Goal: Task Accomplishment & Management: Manage account settings

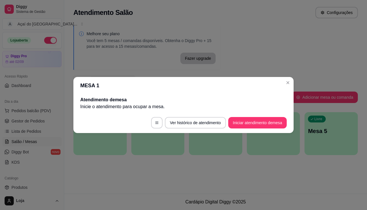
scroll to position [57, 0]
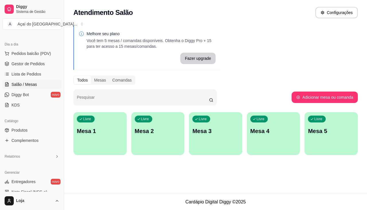
click at [117, 133] on p "Mesa 1" at bounding box center [100, 131] width 46 height 8
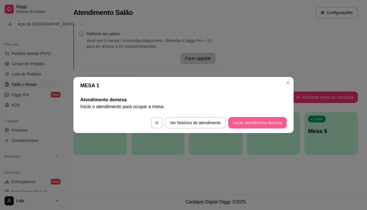
click at [277, 128] on button "Iniciar atendimento de mesa" at bounding box center [257, 122] width 58 height 11
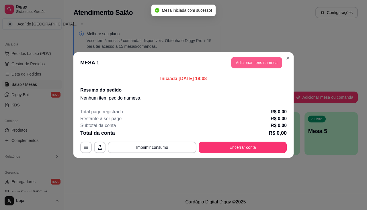
click at [269, 63] on button "Adicionar itens na mesa" at bounding box center [256, 62] width 51 height 11
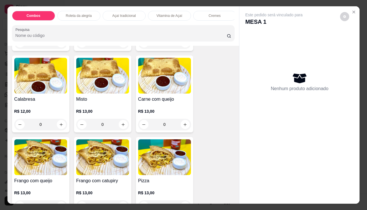
scroll to position [831, 0]
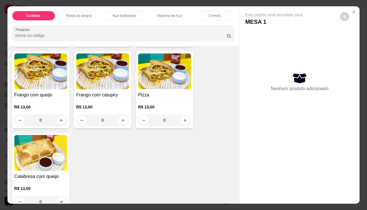
click at [110, 103] on div "R$ 13,00 0" at bounding box center [102, 113] width 53 height 28
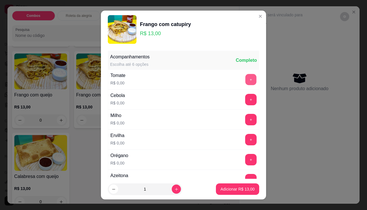
click at [245, 81] on button "+" at bounding box center [250, 79] width 11 height 11
click at [245, 98] on button "+" at bounding box center [250, 99] width 11 height 11
click at [245, 122] on button "+" at bounding box center [250, 119] width 11 height 11
click at [245, 140] on button "+" at bounding box center [250, 139] width 11 height 11
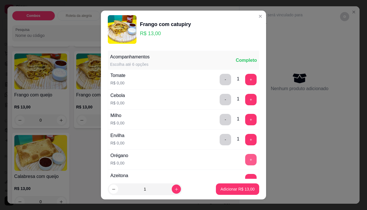
click at [245, 162] on button "+" at bounding box center [250, 159] width 11 height 11
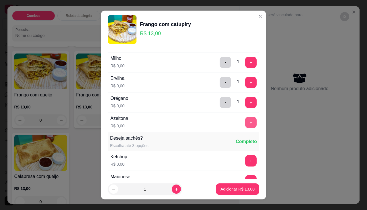
click at [245, 121] on button "+" at bounding box center [250, 122] width 11 height 11
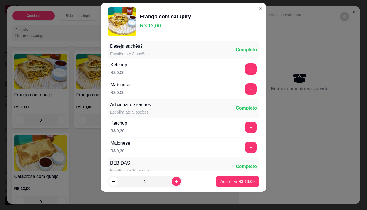
click at [231, 188] on footer "1 Adicionar R$ 13,00" at bounding box center [183, 181] width 165 height 21
click at [240, 184] on p "Adicionar R$ 13,00" at bounding box center [237, 181] width 33 height 5
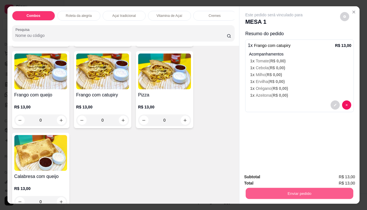
click at [274, 188] on button "Enviar pedido" at bounding box center [299, 193] width 107 height 11
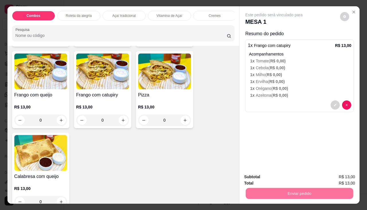
click at [274, 179] on button "Não registrar e enviar pedido" at bounding box center [281, 177] width 60 height 11
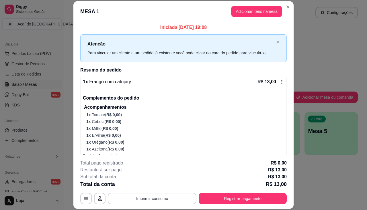
click at [161, 199] on button "Imprimir consumo" at bounding box center [152, 198] width 89 height 11
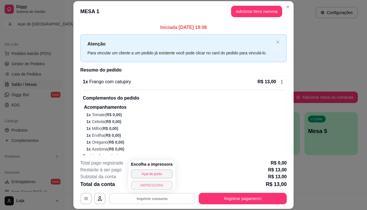
click at [157, 184] on button "IMPRESSORA" at bounding box center [152, 185] width 42 height 9
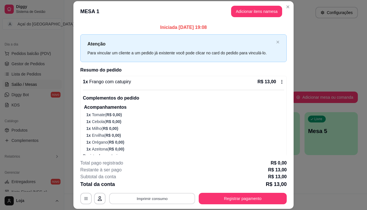
click at [155, 198] on button "Imprimir consumo" at bounding box center [152, 198] width 86 height 11
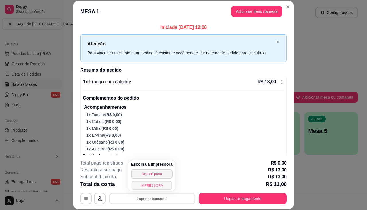
click at [156, 186] on button "IMPRESSORA" at bounding box center [152, 185] width 40 height 9
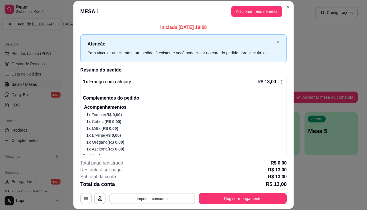
click at [147, 199] on button "Imprimir consumo" at bounding box center [152, 198] width 86 height 11
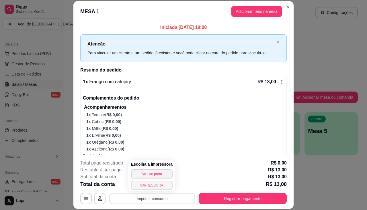
click at [150, 187] on button "IMPRESSORA" at bounding box center [152, 185] width 42 height 9
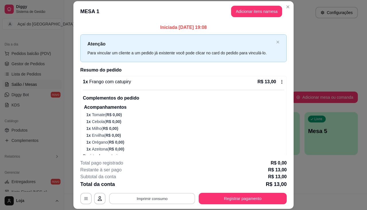
click at [146, 204] on button "Imprimir consumo" at bounding box center [152, 198] width 86 height 11
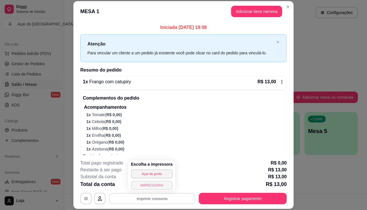
click at [146, 185] on button "IMPRESSORA" at bounding box center [152, 185] width 42 height 9
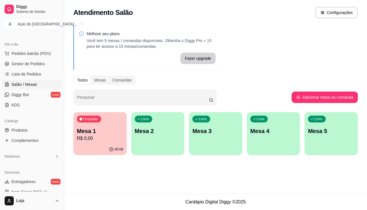
click at [165, 125] on div "Livre Mesa 2" at bounding box center [157, 130] width 53 height 36
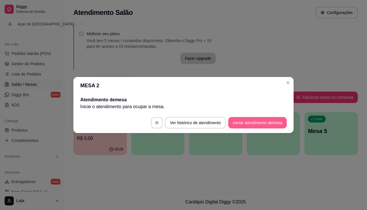
click at [246, 119] on button "Iniciar atendimento de mesa" at bounding box center [257, 122] width 58 height 11
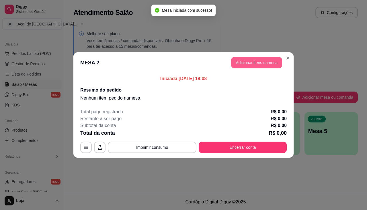
click at [244, 59] on button "Adicionar itens na mesa" at bounding box center [256, 62] width 51 height 11
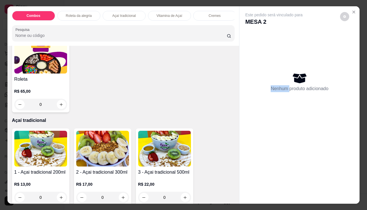
scroll to position [315, 0]
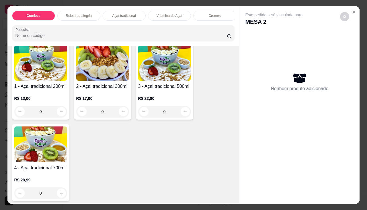
click at [35, 84] on div "1 - Açai tradicional 200ml R$ 13,00 0" at bounding box center [40, 81] width 57 height 77
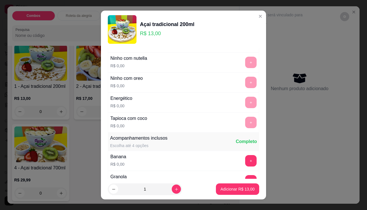
scroll to position [115, 0]
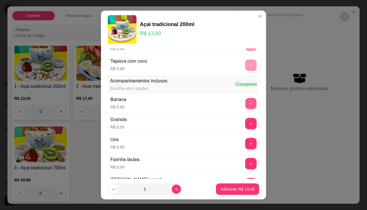
click at [245, 109] on button "+" at bounding box center [250, 103] width 11 height 11
click at [220, 191] on p "Adicionar R$ 13,00" at bounding box center [237, 190] width 34 height 6
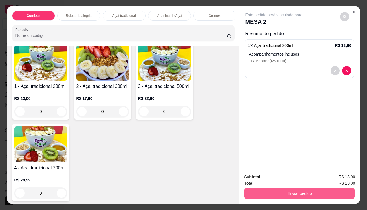
click at [268, 188] on button "Enviar pedido" at bounding box center [299, 193] width 111 height 11
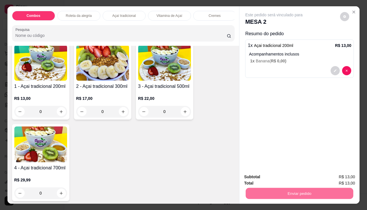
click at [270, 177] on button "Não registrar e enviar pedido" at bounding box center [281, 177] width 58 height 11
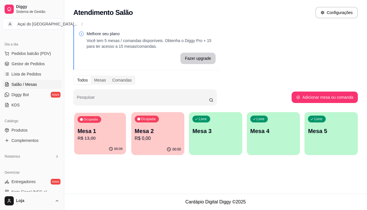
click at [91, 144] on div "00:09" at bounding box center [100, 149] width 52 height 11
click at [154, 134] on p "Mesa 2" at bounding box center [157, 132] width 45 height 8
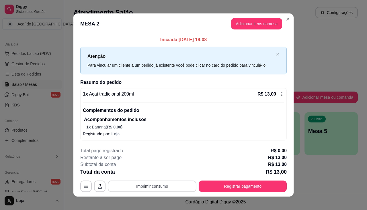
click at [129, 188] on button "Imprimir consumo" at bounding box center [152, 186] width 89 height 11
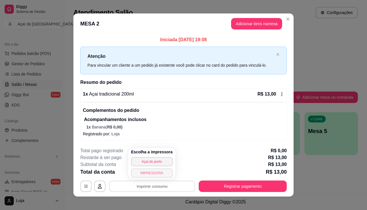
click at [153, 173] on button "IMPRESSORA" at bounding box center [152, 173] width 42 height 9
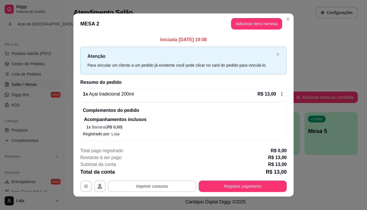
click at [159, 185] on button "Imprimir consumo" at bounding box center [152, 186] width 89 height 11
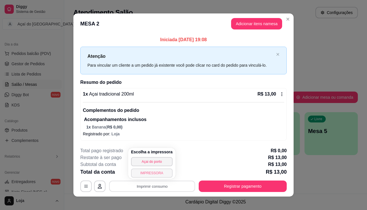
click at [159, 176] on button "IMPRESSORA" at bounding box center [152, 173] width 42 height 9
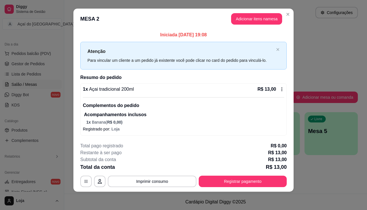
scroll to position [0, 0]
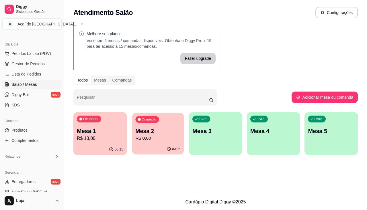
click at [168, 140] on p "R$ 0,00" at bounding box center [157, 138] width 45 height 7
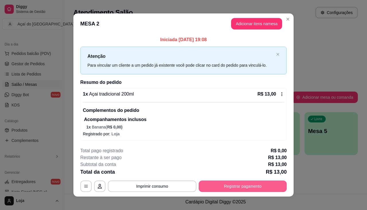
click at [232, 185] on button "Registrar pagamento" at bounding box center [243, 186] width 88 height 11
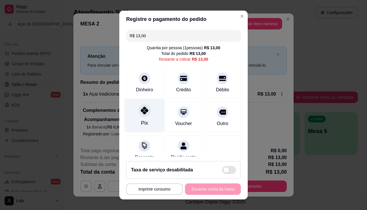
click at [142, 115] on div at bounding box center [144, 110] width 13 height 13
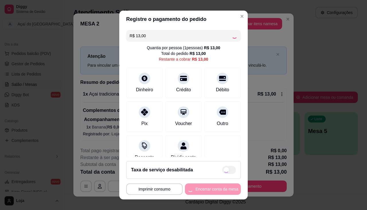
type input "R$ 0,00"
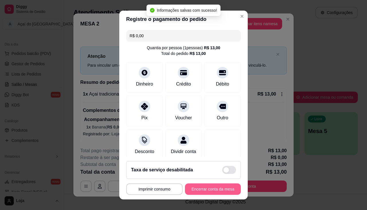
click at [205, 193] on button "Encerrar conta da mesa" at bounding box center [213, 189] width 56 height 11
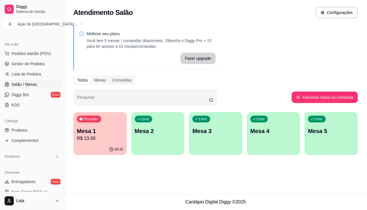
click at [159, 141] on div "Livre Mesa 2" at bounding box center [157, 130] width 53 height 36
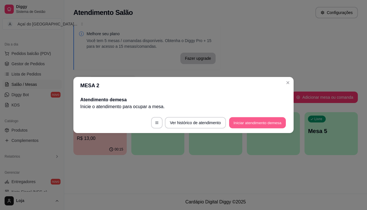
click at [250, 124] on button "Iniciar atendimento de mesa" at bounding box center [257, 122] width 57 height 11
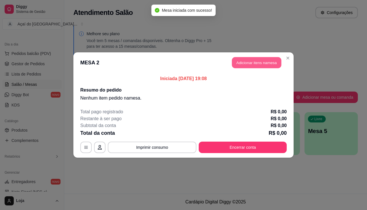
click at [262, 62] on button "Adicionar itens na mesa" at bounding box center [256, 62] width 49 height 11
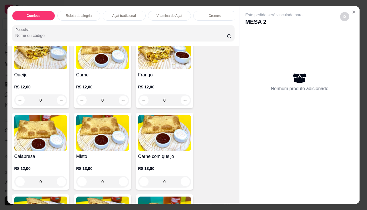
scroll to position [745, 0]
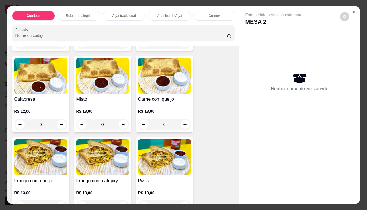
click at [45, 168] on img at bounding box center [40, 158] width 53 height 36
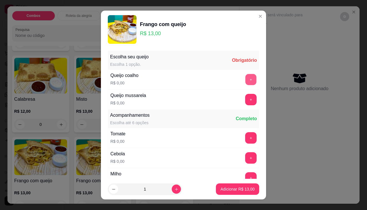
click at [245, 79] on button "+" at bounding box center [250, 79] width 11 height 11
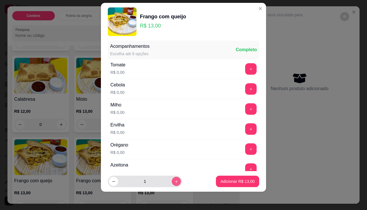
click at [174, 183] on icon "increase-product-quantity" at bounding box center [176, 182] width 4 height 4
type input "2"
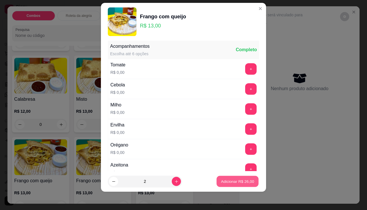
click at [246, 181] on p "Adicionar R$ 26,00" at bounding box center [237, 181] width 33 height 5
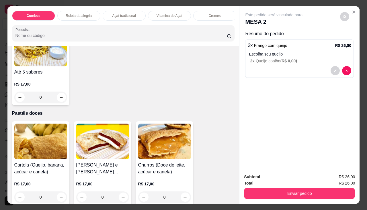
scroll to position [1118, 0]
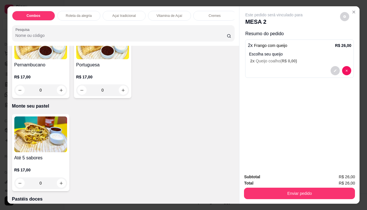
click at [49, 145] on img at bounding box center [40, 135] width 53 height 36
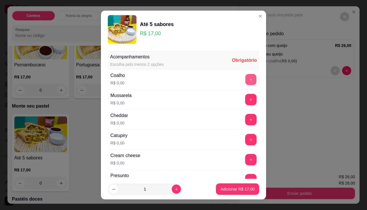
click at [245, 78] on button "+" at bounding box center [250, 79] width 11 height 11
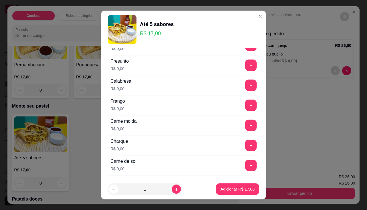
scroll to position [143, 0]
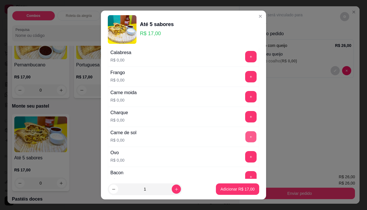
click at [245, 138] on button "+" at bounding box center [250, 136] width 11 height 11
click at [245, 120] on button "+" at bounding box center [250, 116] width 11 height 11
click at [245, 80] on button "+" at bounding box center [250, 76] width 11 height 11
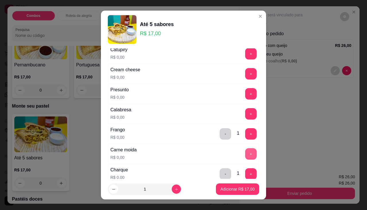
scroll to position [57, 0]
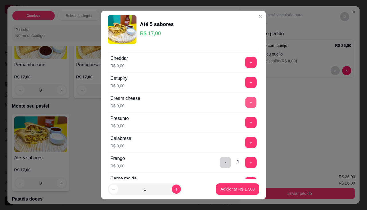
click at [245, 105] on button "+" at bounding box center [250, 102] width 11 height 11
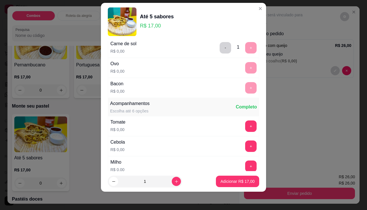
scroll to position [282, 0]
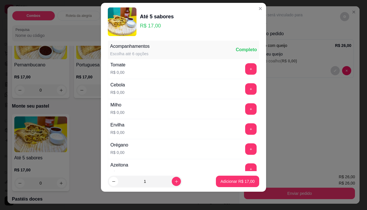
click at [245, 116] on div "Milho R$ 0,00 +" at bounding box center [183, 109] width 151 height 20
click at [245, 108] on button "+" at bounding box center [250, 108] width 11 height 11
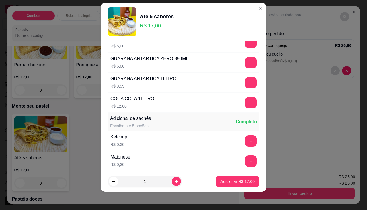
scroll to position [669, 0]
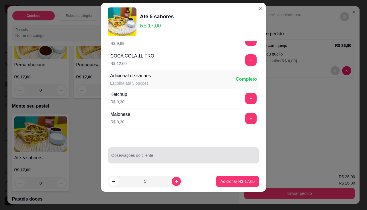
click at [148, 153] on div at bounding box center [183, 155] width 144 height 11
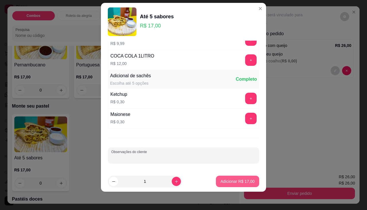
click at [237, 184] on p "Adicionar R$ 17,00" at bounding box center [237, 182] width 34 height 6
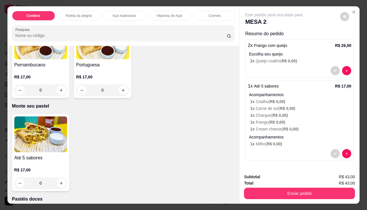
click at [45, 144] on img at bounding box center [40, 135] width 53 height 36
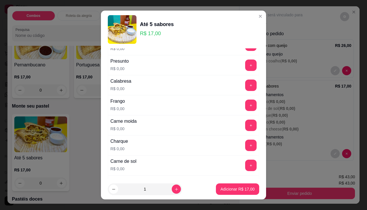
scroll to position [172, 0]
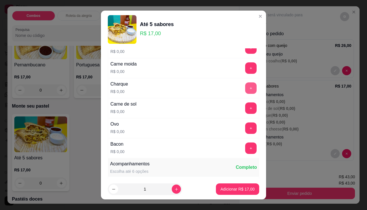
click at [245, 90] on button "+" at bounding box center [250, 88] width 11 height 11
click at [245, 110] on button "+" at bounding box center [250, 108] width 11 height 11
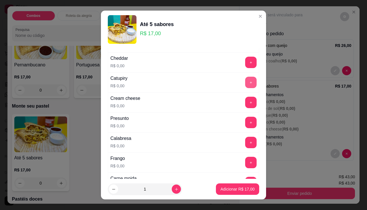
scroll to position [0, 0]
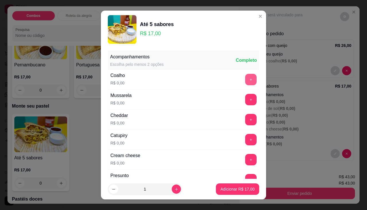
click at [245, 79] on button "+" at bounding box center [250, 79] width 11 height 11
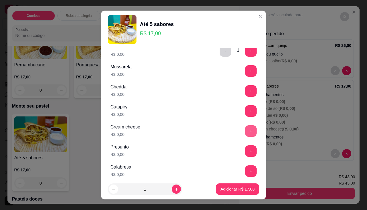
click at [245, 130] on button "+" at bounding box center [250, 131] width 11 height 11
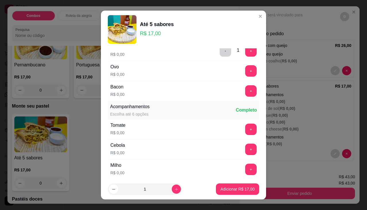
scroll to position [258, 0]
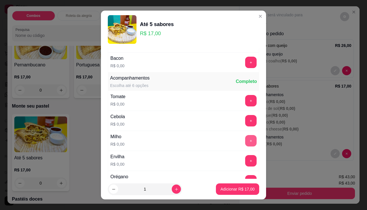
click at [245, 142] on button "+" at bounding box center [250, 140] width 11 height 11
click at [224, 189] on p "Adicionar R$ 17,00" at bounding box center [237, 190] width 34 height 6
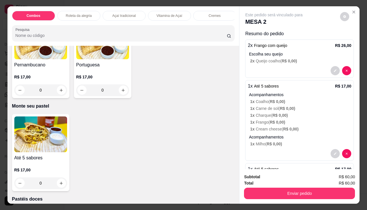
scroll to position [29, 0]
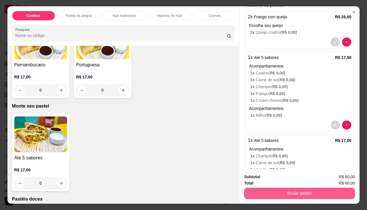
click at [292, 189] on button "Enviar pedido" at bounding box center [299, 193] width 111 height 11
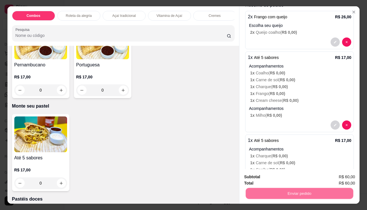
click at [288, 177] on button "Não registrar e enviar pedido" at bounding box center [281, 177] width 60 height 11
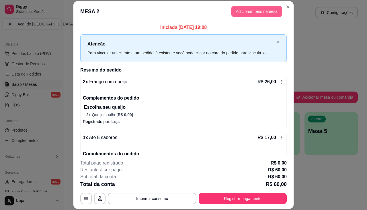
click at [257, 7] on button "Adicionar itens na mesa" at bounding box center [256, 11] width 51 height 11
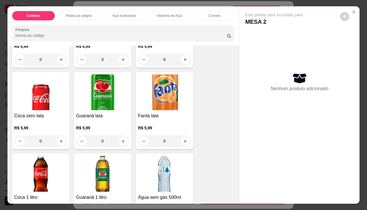
scroll to position [1691, 0]
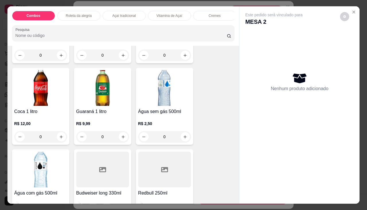
click at [54, 122] on div "R$ 12,00 0" at bounding box center [40, 129] width 53 height 28
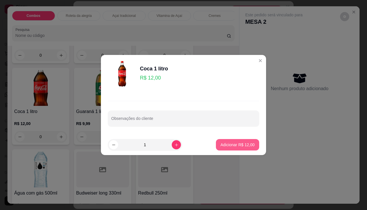
click at [220, 147] on p "Adicionar R$ 12,00" at bounding box center [237, 145] width 34 height 6
type input "1"
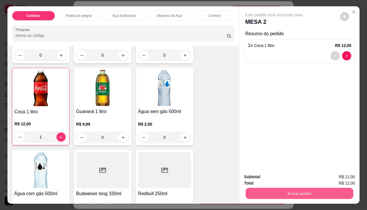
click at [253, 195] on button "Enviar pedido" at bounding box center [299, 193] width 107 height 11
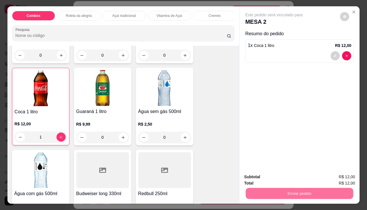
click at [271, 180] on button "Não registrar e enviar pedido" at bounding box center [281, 177] width 60 height 11
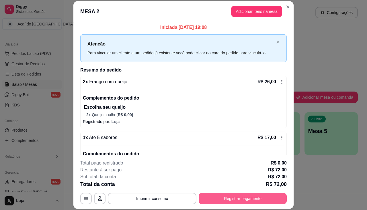
click at [258, 197] on button "Registrar pagamento" at bounding box center [243, 198] width 88 height 11
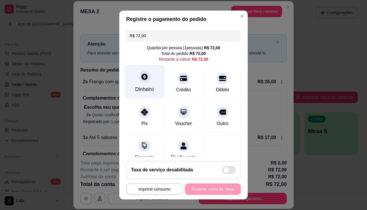
click at [138, 80] on div at bounding box center [144, 76] width 13 height 13
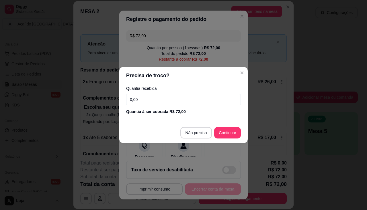
click at [139, 95] on div "Quantia recebida 0,00 Quantia à ser cobrada R$ 72,00" at bounding box center [183, 100] width 128 height 33
click at [140, 96] on input "0,00" at bounding box center [183, 99] width 115 height 11
click at [168, 97] on input "0,00" at bounding box center [183, 99] width 115 height 11
click at [166, 105] on input "0,00" at bounding box center [183, 99] width 115 height 11
click at [179, 138] on footer "Não preciso Continuar" at bounding box center [183, 133] width 128 height 21
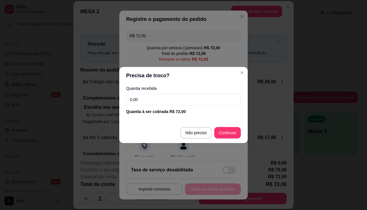
click at [187, 98] on input "0,00" at bounding box center [183, 99] width 115 height 11
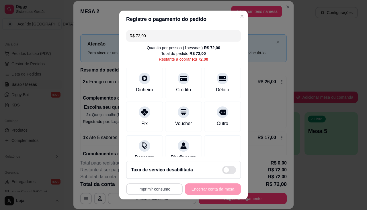
click at [163, 191] on button "Imprimir consumo" at bounding box center [154, 189] width 56 height 11
click at [159, 175] on button "IMPRESSORA" at bounding box center [153, 176] width 40 height 9
click at [161, 193] on button "Imprimir consumo" at bounding box center [154, 189] width 56 height 11
click at [158, 178] on button "IMPRESSORA" at bounding box center [153, 176] width 40 height 9
click at [161, 189] on button "Imprimir consumo" at bounding box center [154, 189] width 56 height 11
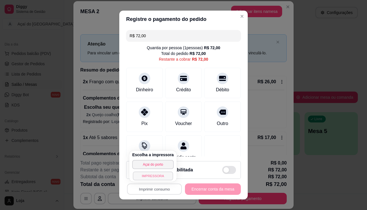
click at [161, 178] on button "IMPRESSORA" at bounding box center [153, 176] width 40 height 9
click at [161, 188] on button "Imprimir consumo" at bounding box center [154, 189] width 55 height 11
click at [158, 175] on button "IMPRESSORA" at bounding box center [153, 176] width 40 height 9
click at [152, 189] on button "Imprimir consumo" at bounding box center [154, 189] width 56 height 11
click at [240, 17] on icon "Close" at bounding box center [242, 16] width 5 height 5
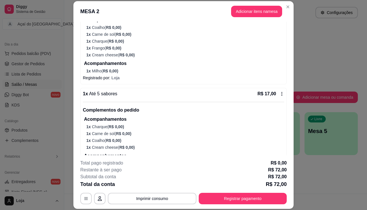
scroll to position [191, 0]
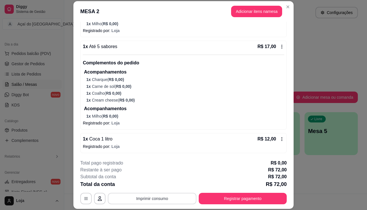
click at [164, 201] on button "Imprimir consumo" at bounding box center [152, 198] width 89 height 11
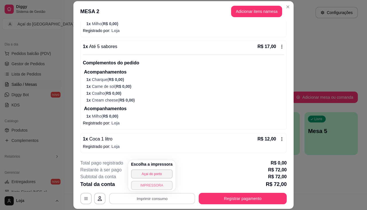
click at [157, 190] on button "IMPRESSORA" at bounding box center [152, 185] width 42 height 9
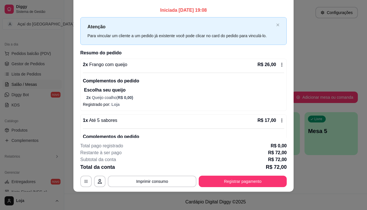
scroll to position [0, 0]
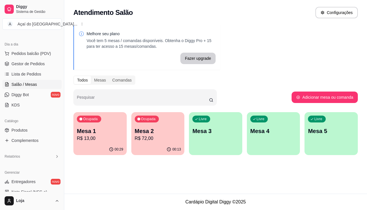
click at [106, 134] on p "Mesa 1" at bounding box center [100, 131] width 46 height 8
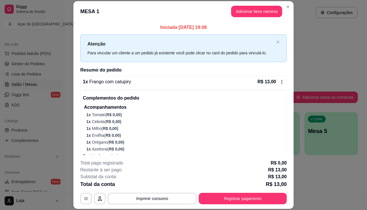
scroll to position [9, 0]
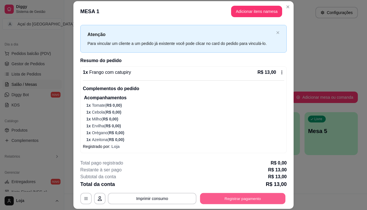
click at [216, 202] on button "Registrar pagamento" at bounding box center [242, 198] width 85 height 11
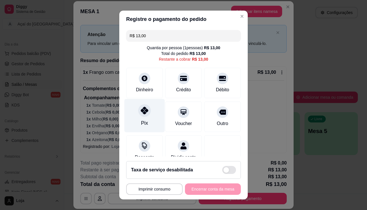
click at [149, 122] on div "Pix" at bounding box center [144, 116] width 40 height 34
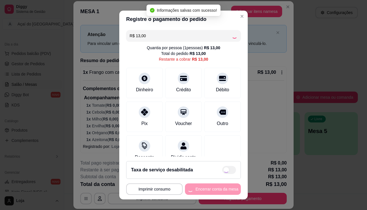
click at [195, 190] on div "**********" at bounding box center [183, 189] width 115 height 11
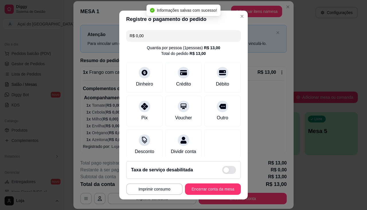
type input "R$ 0,00"
click at [195, 190] on button "Encerrar conta da mesa" at bounding box center [213, 189] width 54 height 11
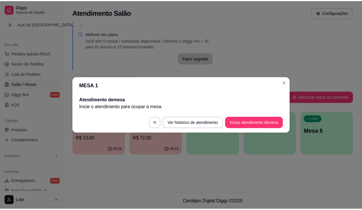
scroll to position [0, 0]
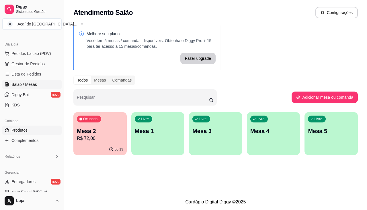
click at [38, 130] on link "Produtos" at bounding box center [31, 130] width 59 height 9
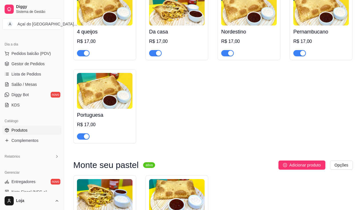
scroll to position [974, 0]
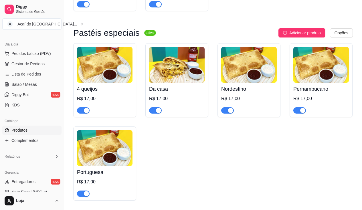
click at [223, 79] on img at bounding box center [250, 65] width 56 height 36
click at [228, 110] on div at bounding box center [228, 110] width 13 height 7
click at [227, 114] on span "button" at bounding box center [228, 110] width 13 height 6
click at [13, 139] on span "Complementos" at bounding box center [24, 141] width 27 height 6
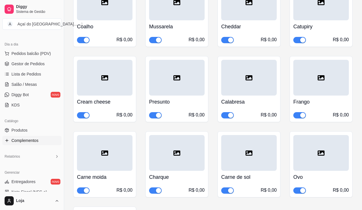
scroll to position [1920, 0]
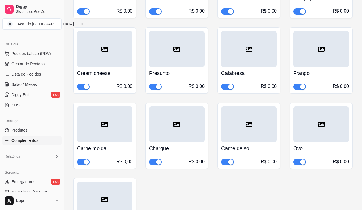
click at [223, 159] on span "button" at bounding box center [228, 162] width 13 height 6
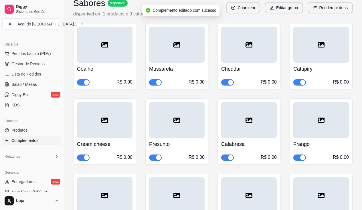
scroll to position [2264, 0]
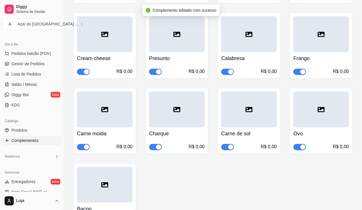
click at [230, 145] on div "button" at bounding box center [230, 147] width 5 height 5
click at [17, 83] on span "Salão / Mesas" at bounding box center [24, 85] width 26 height 6
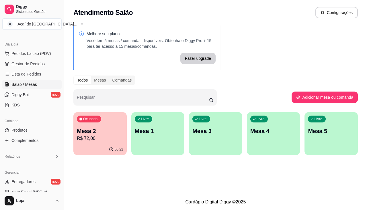
click at [87, 148] on div "00:22" at bounding box center [99, 149] width 53 height 11
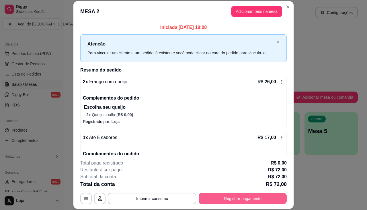
click at [237, 200] on button "Registrar pagamento" at bounding box center [243, 198] width 88 height 11
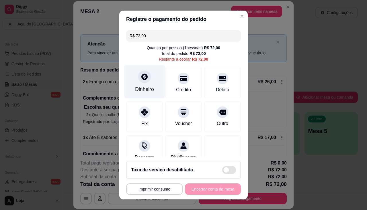
click at [134, 82] on div "Dinheiro" at bounding box center [144, 82] width 40 height 34
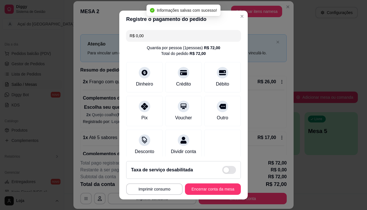
type input "R$ 0,00"
click at [216, 191] on button "Encerrar conta da mesa" at bounding box center [213, 189] width 54 height 11
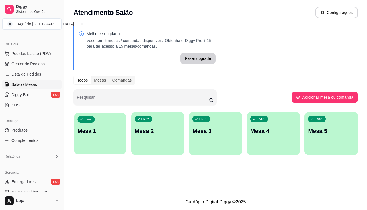
click at [75, 142] on div "Livre Mesa 1" at bounding box center [100, 130] width 52 height 35
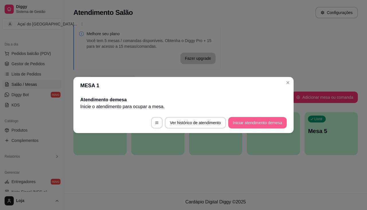
click at [242, 123] on button "Iniciar atendimento de mesa" at bounding box center [257, 122] width 58 height 11
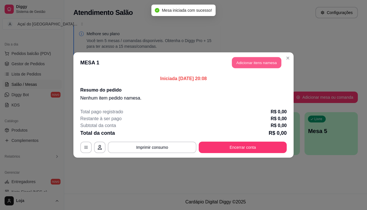
click at [267, 66] on button "Adicionar itens na mesa" at bounding box center [256, 62] width 49 height 11
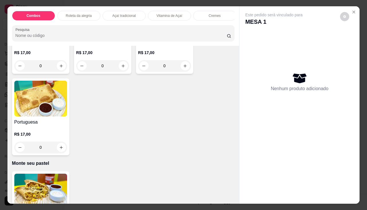
scroll to position [1118, 0]
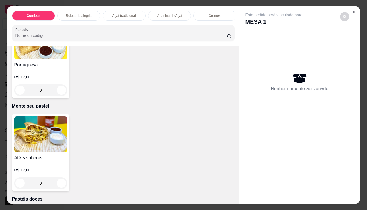
click at [40, 148] on img at bounding box center [40, 135] width 53 height 36
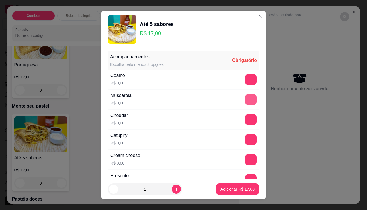
click at [245, 101] on button "+" at bounding box center [250, 99] width 11 height 11
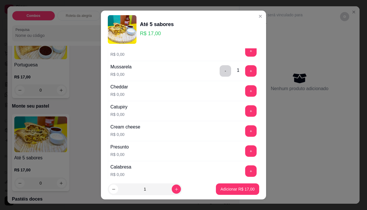
scroll to position [57, 0]
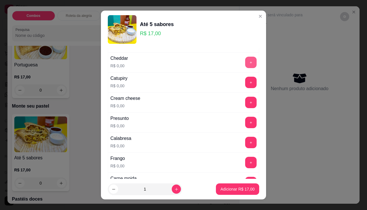
click at [245, 62] on button "+" at bounding box center [250, 62] width 11 height 11
click at [245, 79] on button "+" at bounding box center [250, 82] width 11 height 11
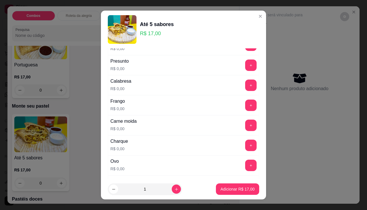
scroll to position [143, 0]
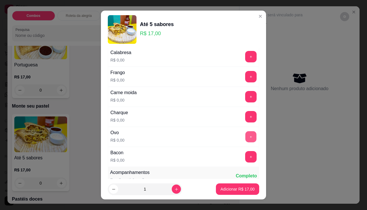
click at [245, 133] on button "+" at bounding box center [250, 136] width 11 height 11
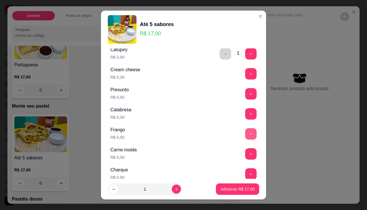
click at [245, 132] on button "+" at bounding box center [250, 133] width 11 height 11
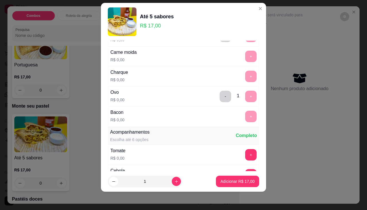
scroll to position [205, 0]
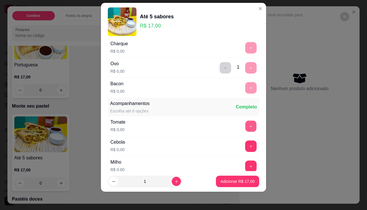
click at [245, 122] on button "+" at bounding box center [250, 126] width 11 height 11
click at [245, 148] on button "+" at bounding box center [250, 146] width 11 height 11
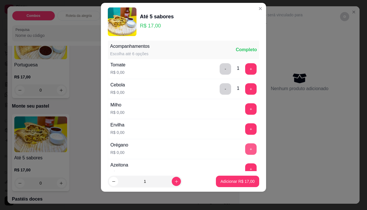
click at [245, 148] on button "+" at bounding box center [250, 149] width 11 height 11
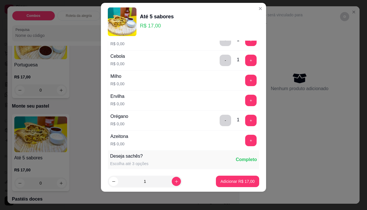
click at [243, 147] on div "Azeitona R$ 0,00 +" at bounding box center [183, 141] width 151 height 20
click at [245, 142] on button "+" at bounding box center [250, 140] width 11 height 11
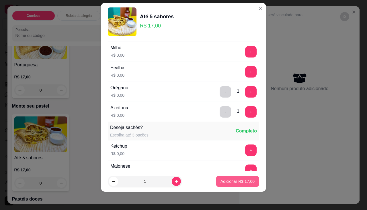
click at [224, 179] on p "Adicionar R$ 17,00" at bounding box center [237, 182] width 34 height 6
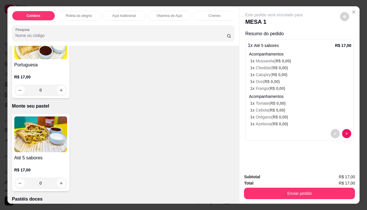
click at [49, 150] on img at bounding box center [40, 135] width 53 height 36
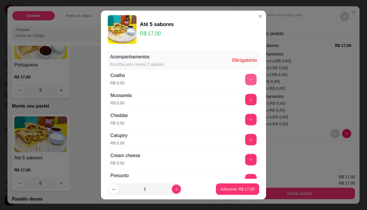
click at [245, 77] on button "+" at bounding box center [250, 79] width 11 height 11
click at [245, 138] on button "+" at bounding box center [250, 139] width 11 height 11
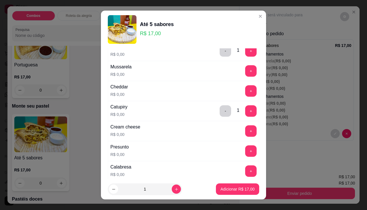
scroll to position [86, 0]
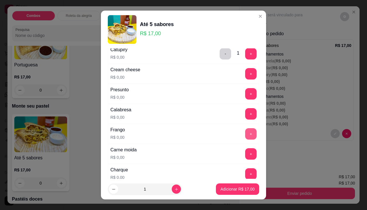
click at [245, 135] on button "+" at bounding box center [250, 133] width 11 height 11
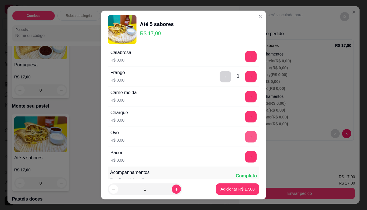
scroll to position [172, 0]
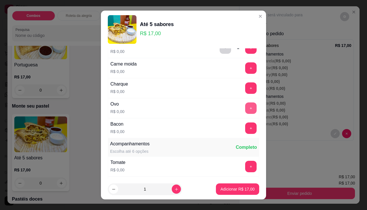
click at [245, 105] on button "+" at bounding box center [250, 108] width 11 height 11
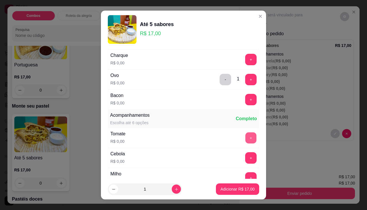
click at [245, 136] on button "+" at bounding box center [250, 137] width 11 height 11
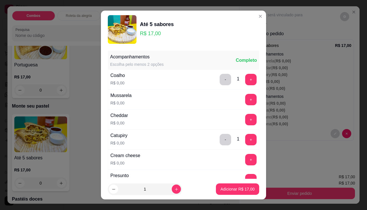
scroll to position [29, 0]
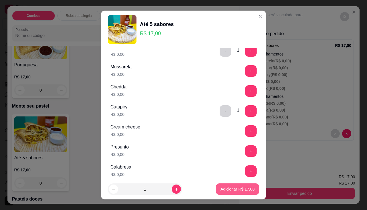
click at [240, 187] on p "Adicionar R$ 17,00" at bounding box center [237, 190] width 34 height 6
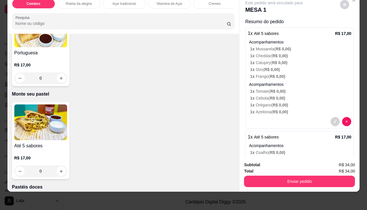
scroll to position [56, 0]
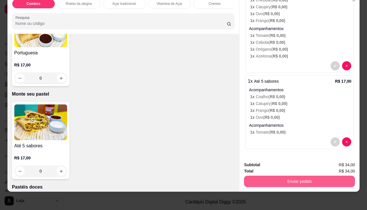
click at [307, 177] on button "Enviar pedido" at bounding box center [299, 181] width 111 height 11
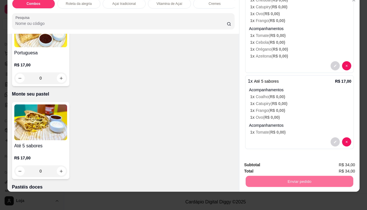
click at [295, 166] on button "Não registrar e enviar pedido" at bounding box center [281, 163] width 60 height 11
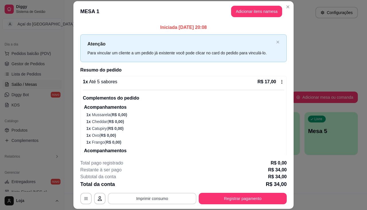
click at [172, 196] on button "Imprimir consumo" at bounding box center [152, 198] width 89 height 11
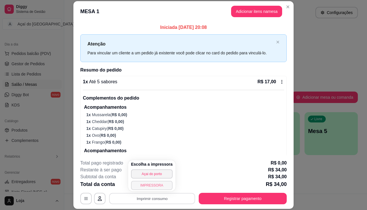
click at [145, 186] on button "IMPRESSORA" at bounding box center [152, 185] width 42 height 9
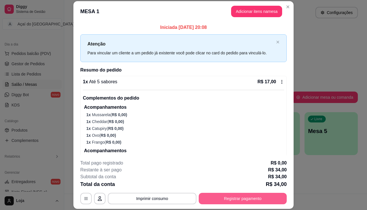
click at [235, 204] on button "Registrar pagamento" at bounding box center [243, 198] width 88 height 11
